Goal: Task Accomplishment & Management: Manage account settings

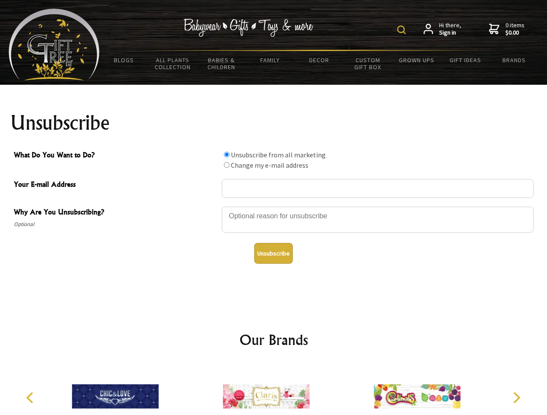
click at [403, 30] on img at bounding box center [401, 30] width 9 height 9
click at [274, 206] on div at bounding box center [378, 221] width 312 height 30
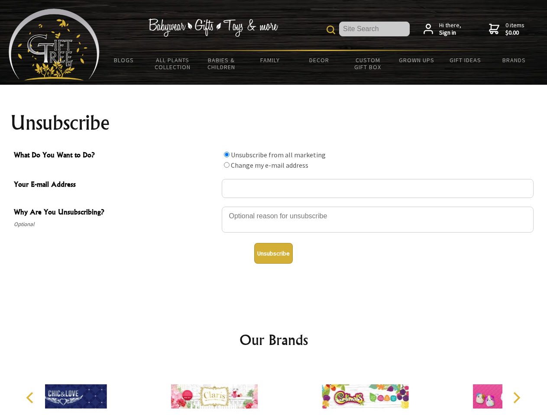
click at [226, 155] on input "What Do You Want to Do?" at bounding box center [227, 155] width 6 height 6
click at [226, 165] on input "What Do You Want to Do?" at bounding box center [227, 165] width 6 height 6
radio input "true"
click at [273, 254] on button "Unsubscribe" at bounding box center [273, 253] width 39 height 21
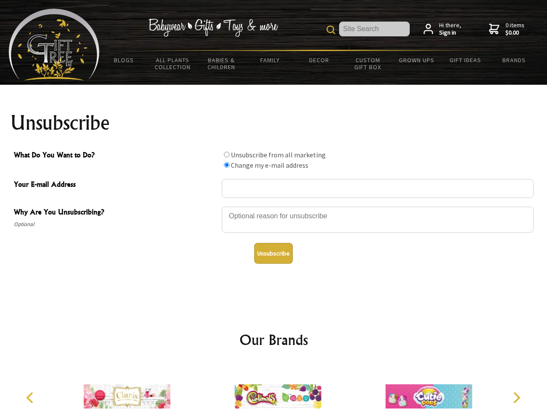
click at [274, 390] on img at bounding box center [278, 396] width 87 height 65
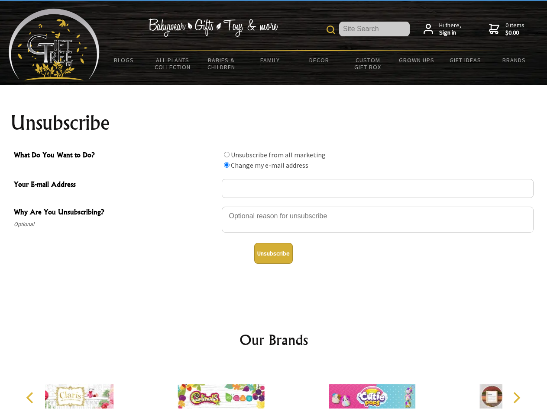
click at [31, 398] on icon "Previous" at bounding box center [30, 398] width 11 height 11
click at [516, 398] on icon "Next" at bounding box center [515, 398] width 11 height 11
